Goal: Information Seeking & Learning: Learn about a topic

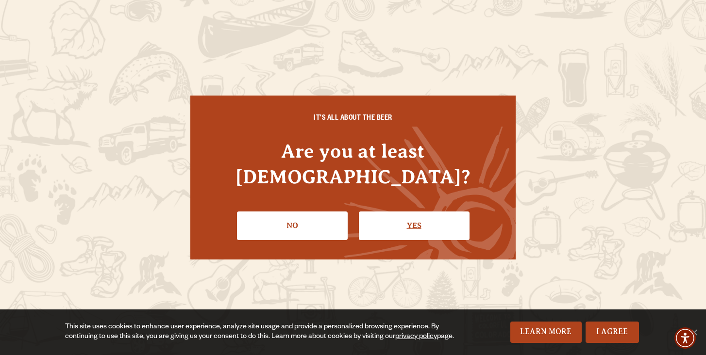
click at [398, 217] on link "Yes" at bounding box center [414, 226] width 111 height 28
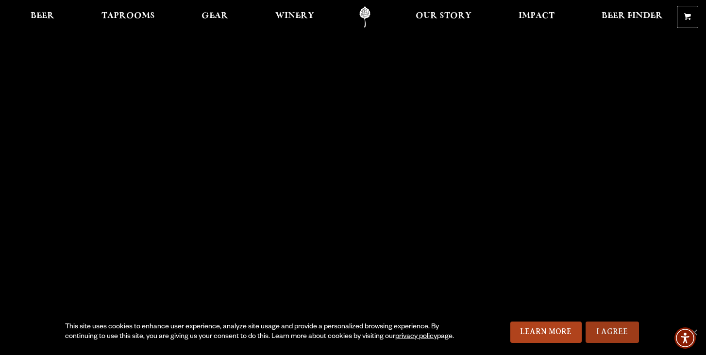
click at [606, 332] on link "I Agree" at bounding box center [611, 332] width 53 height 21
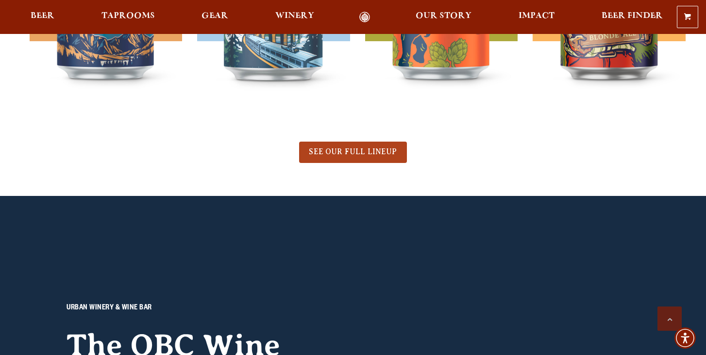
scroll to position [599, 0]
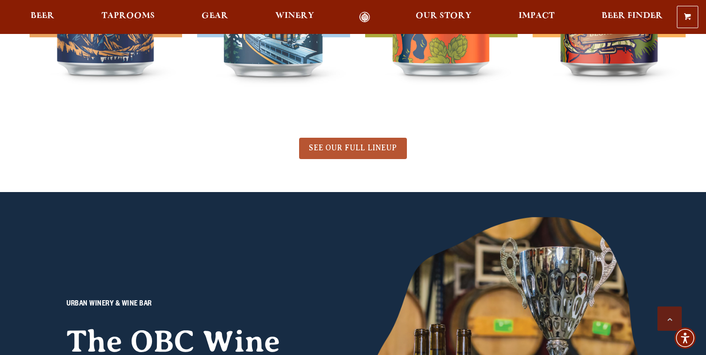
click at [361, 147] on span "SEE OUR FULL LINEUP" at bounding box center [353, 148] width 88 height 9
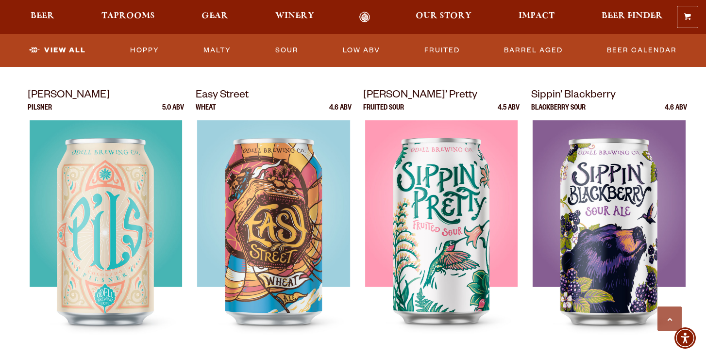
scroll to position [689, 0]
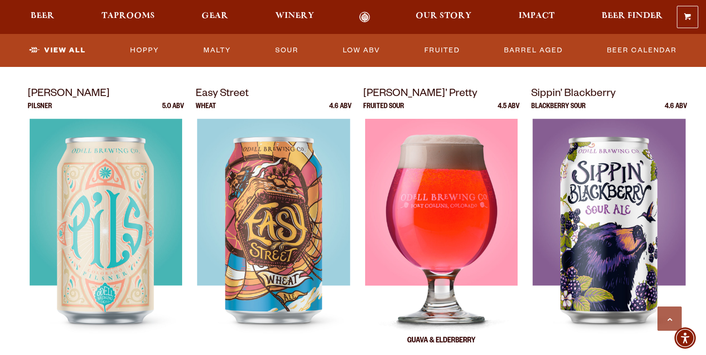
click at [455, 217] on img at bounding box center [441, 240] width 152 height 243
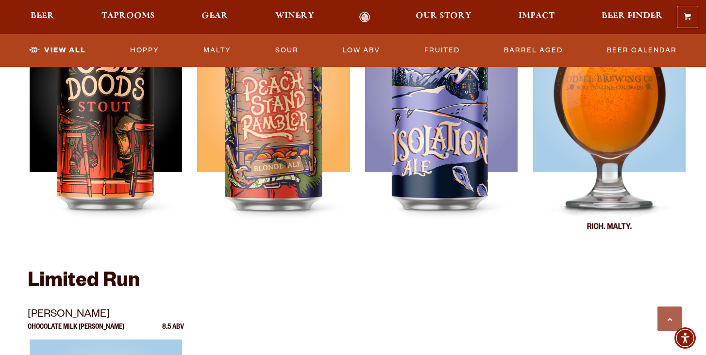
scroll to position [1434, 0]
